Goal: Find specific page/section: Find specific page/section

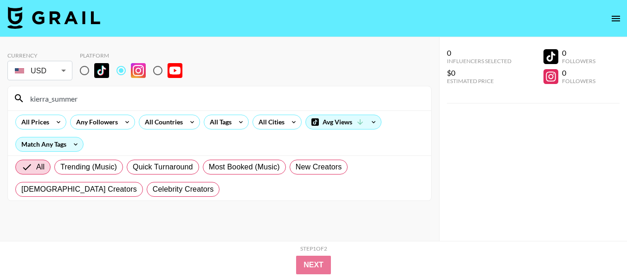
click at [155, 93] on input "kierra_summer" at bounding box center [225, 98] width 401 height 15
click at [154, 91] on input "kierra_summer" at bounding box center [225, 98] width 401 height 15
click at [124, 104] on input "kierra_summer" at bounding box center [225, 98] width 401 height 15
paste input "[PERSON_NAME].[PERSON_NAME]"
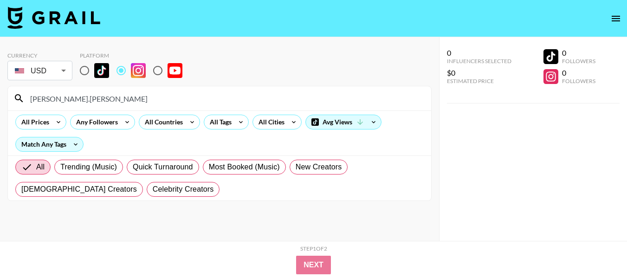
drag, startPoint x: 94, startPoint y: 103, endPoint x: 25, endPoint y: 85, distance: 71.0
click at [25, 85] on section "Currency USD USD ​ Platform [PERSON_NAME].[PERSON_NAME] All Prices Any Follower…" at bounding box center [219, 123] width 424 height 156
paste input "briwalston"
click at [163, 93] on input "briwalston" at bounding box center [225, 98] width 401 height 15
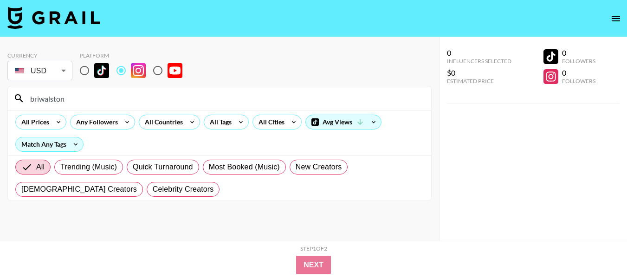
paste input "[PERSON_NAME].[PERSON_NAME]"
click at [201, 102] on input "[PERSON_NAME].[PERSON_NAME]" at bounding box center [225, 98] width 401 height 15
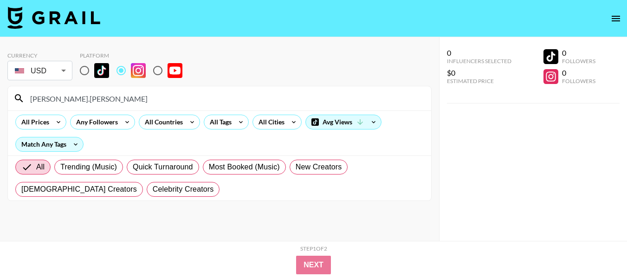
click at [201, 102] on input "[PERSON_NAME].[PERSON_NAME]" at bounding box center [225, 98] width 401 height 15
paste input "philliptraveling"
click at [95, 100] on input "philliptraveling" at bounding box center [225, 98] width 401 height 15
paste input "[PERSON_NAME].price_"
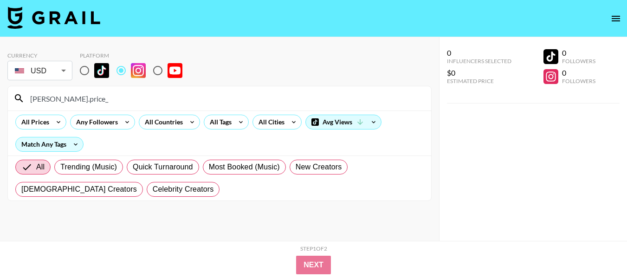
type input "[PERSON_NAME].price_"
